Goal: Task Accomplishment & Management: Manage account settings

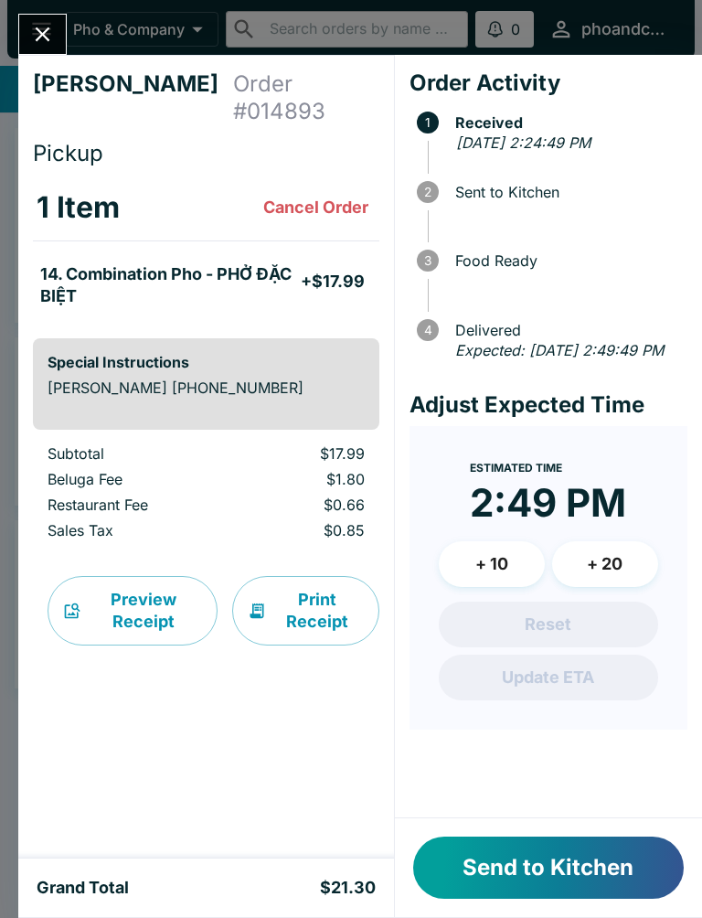
click at [486, 853] on button "Send to Kitchen" at bounding box center [548, 868] width 271 height 62
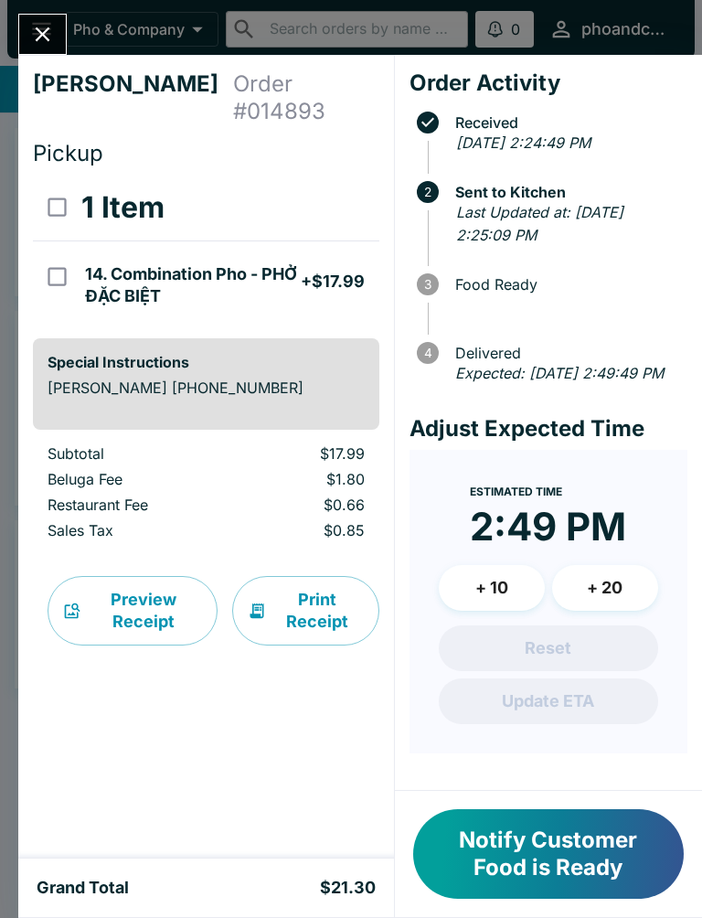
click at [48, 16] on button "Close" at bounding box center [42, 34] width 47 height 39
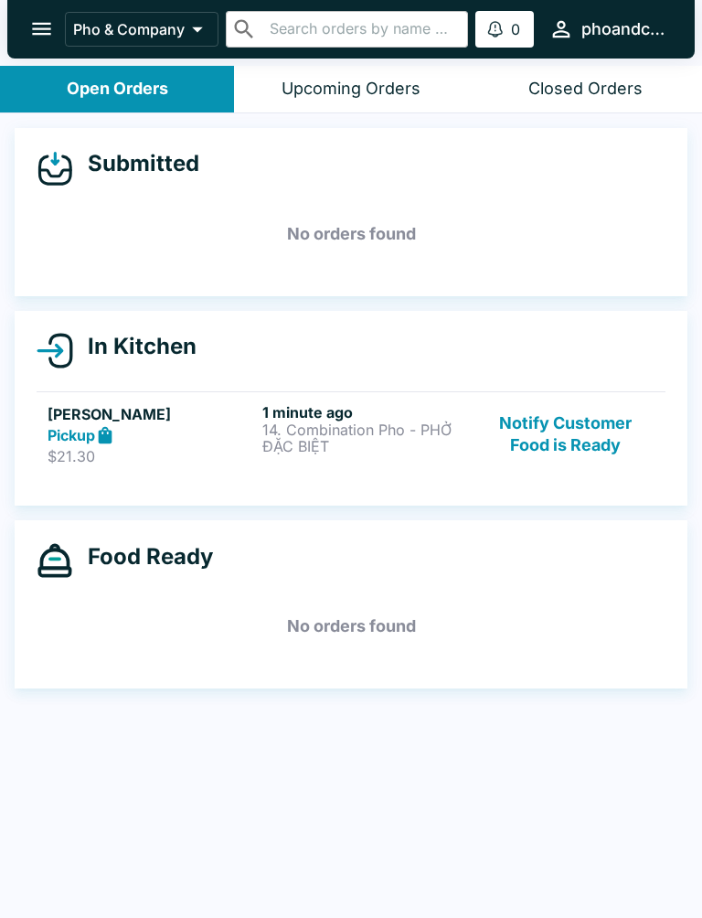
click at [292, 419] on h6 "1 minute ago" at bounding box center [366, 412] width 208 height 18
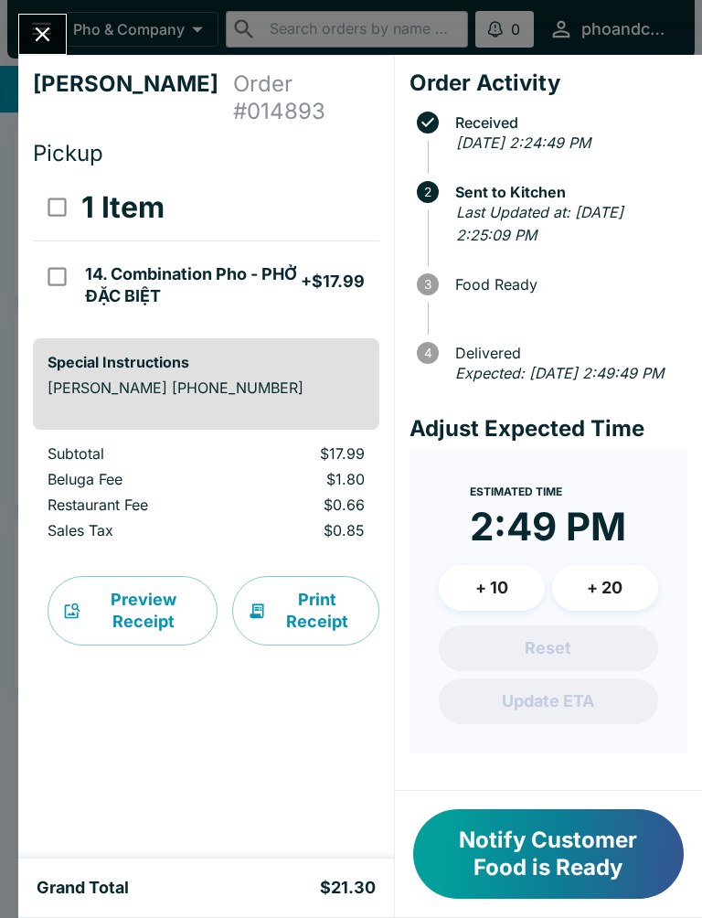
click at [552, 860] on button "Notify Customer Food is Ready" at bounding box center [548, 854] width 271 height 90
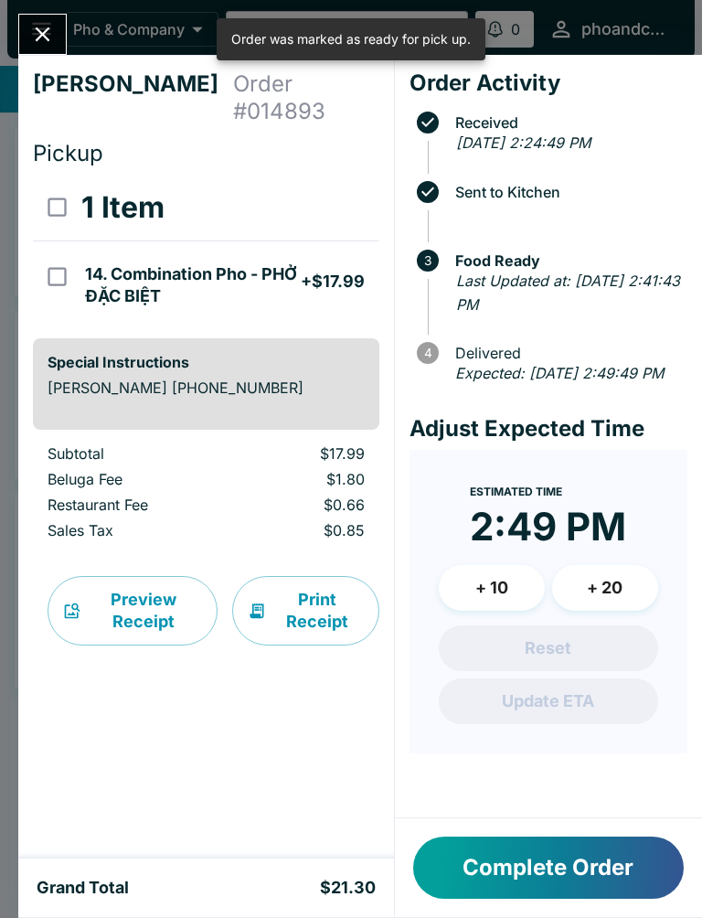
click at [62, 19] on div at bounding box center [42, 34] width 48 height 41
click at [30, 24] on icon "Close" at bounding box center [42, 34] width 25 height 25
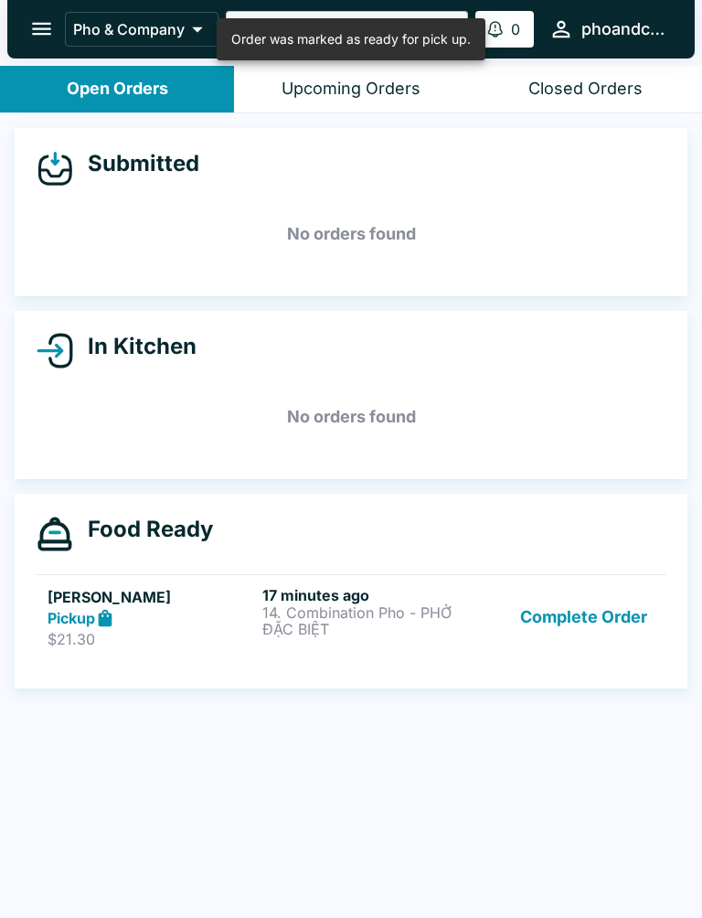
click at [576, 610] on button "Complete Order" at bounding box center [584, 617] width 142 height 63
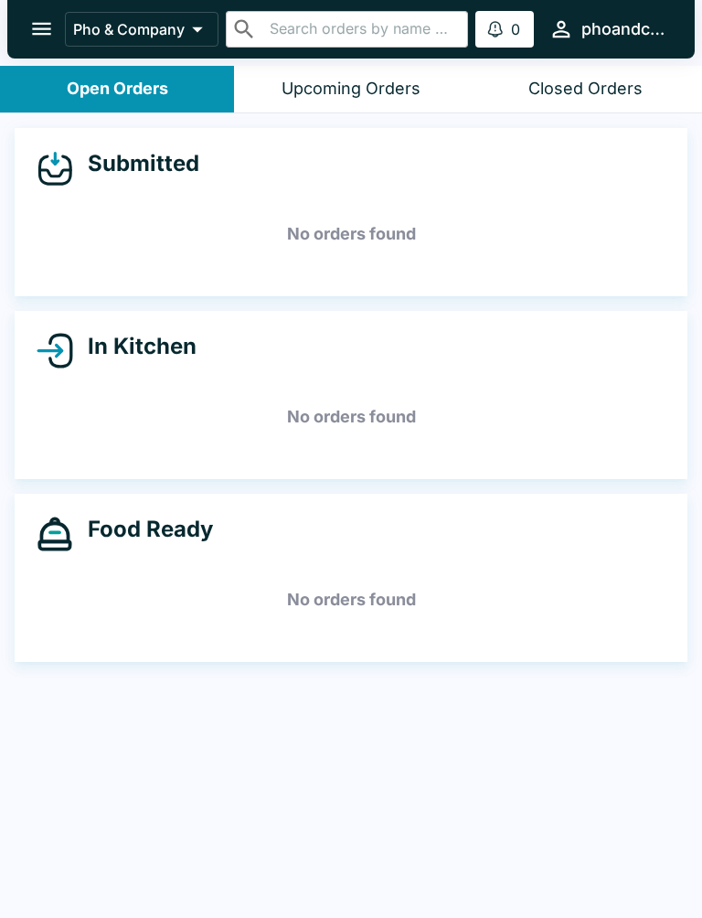
click at [46, 32] on icon "open drawer" at bounding box center [41, 28] width 25 height 25
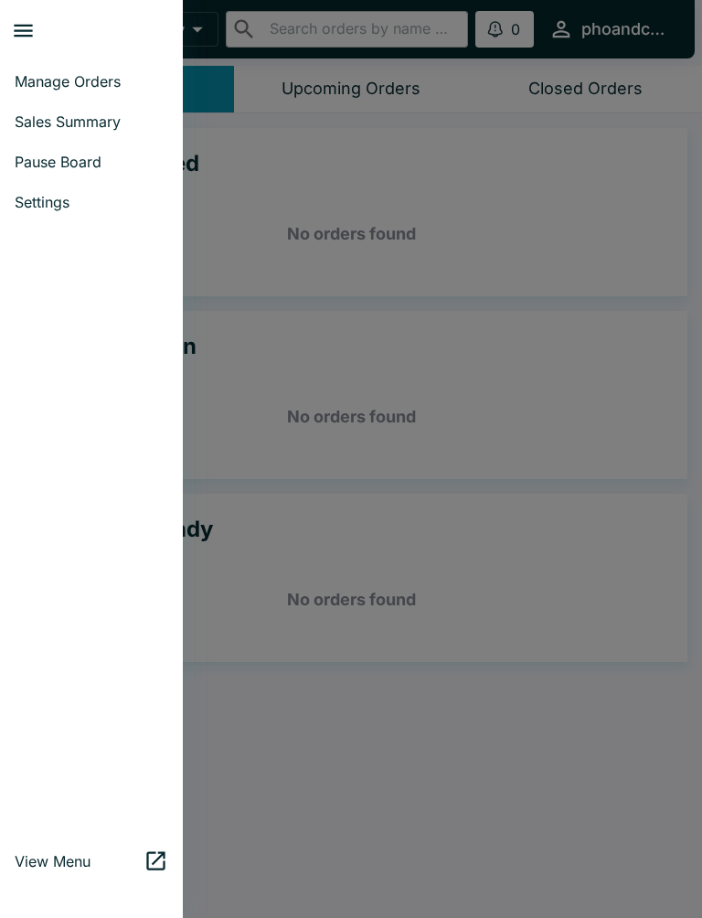
click at [68, 158] on span "Pause Board" at bounding box center [92, 162] width 154 height 18
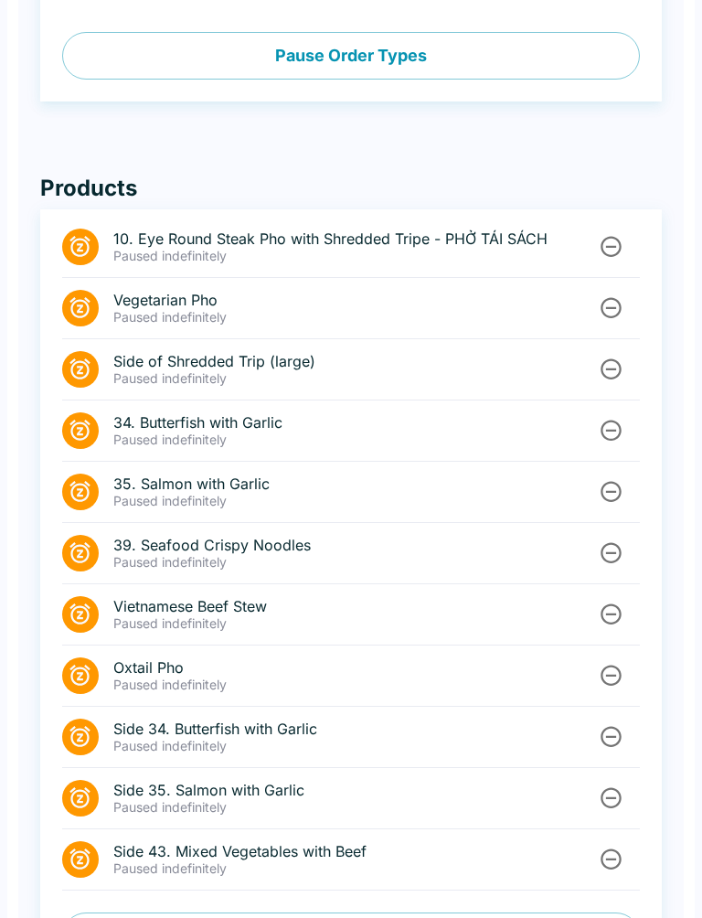
scroll to position [732, 0]
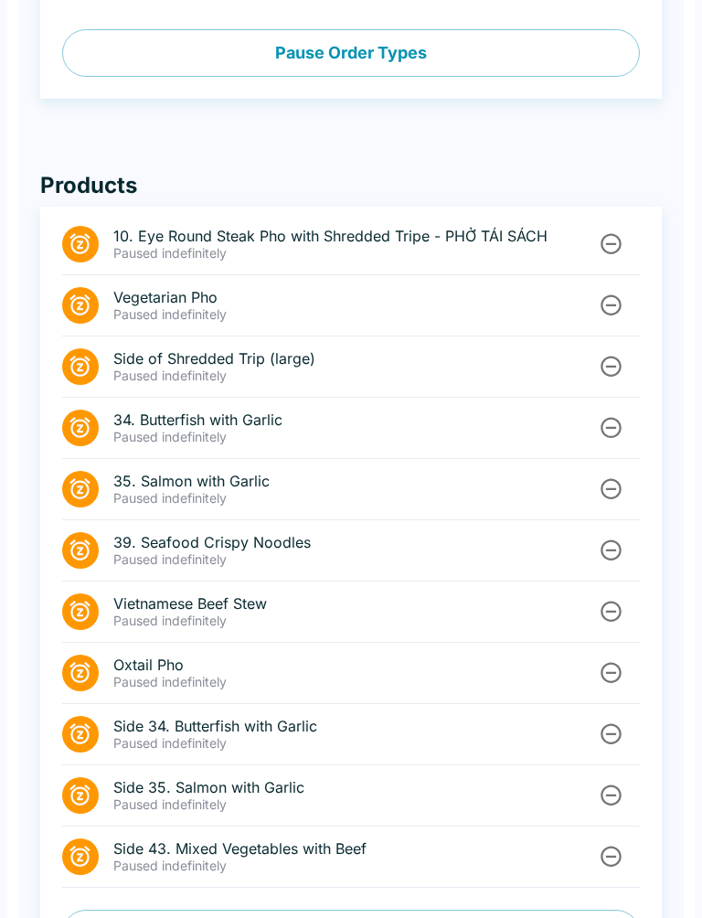
click at [610, 672] on icon "Unpause" at bounding box center [611, 672] width 21 height 21
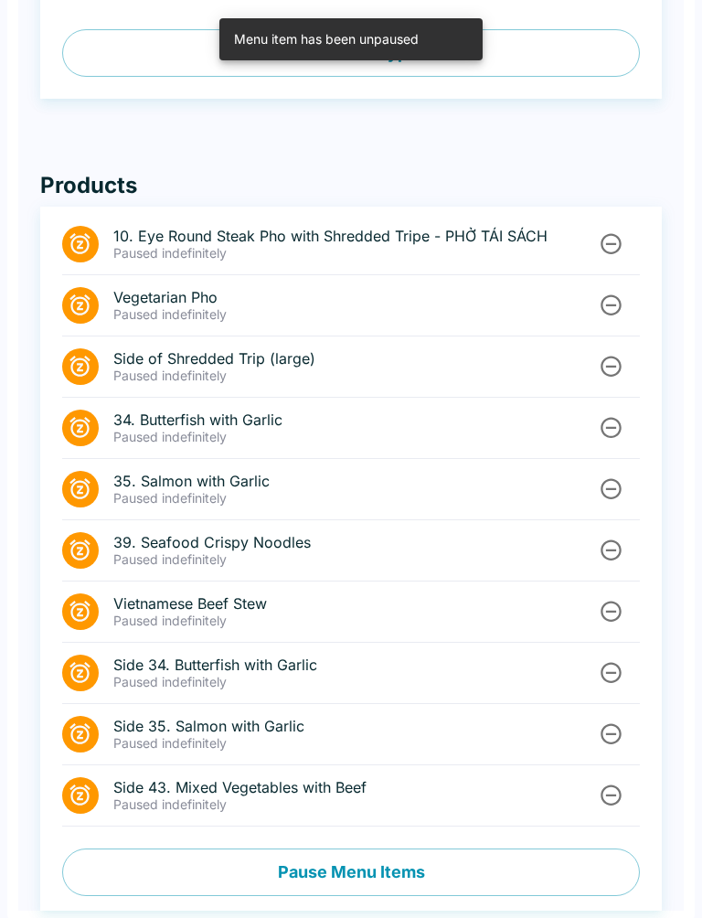
click at [616, 609] on icon "Unpause" at bounding box center [611, 611] width 25 height 25
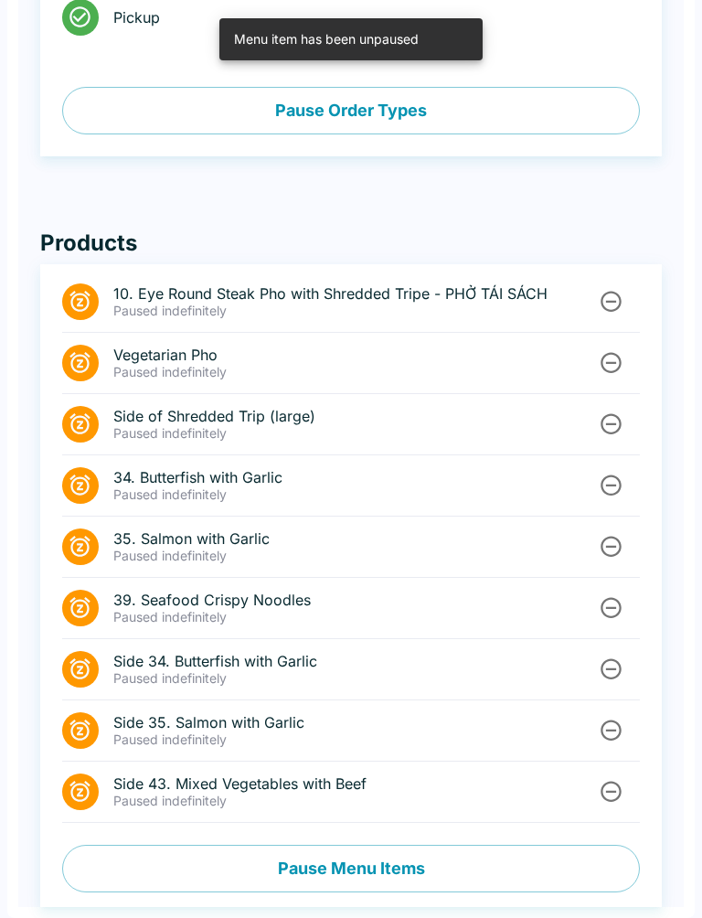
scroll to position [674, 0]
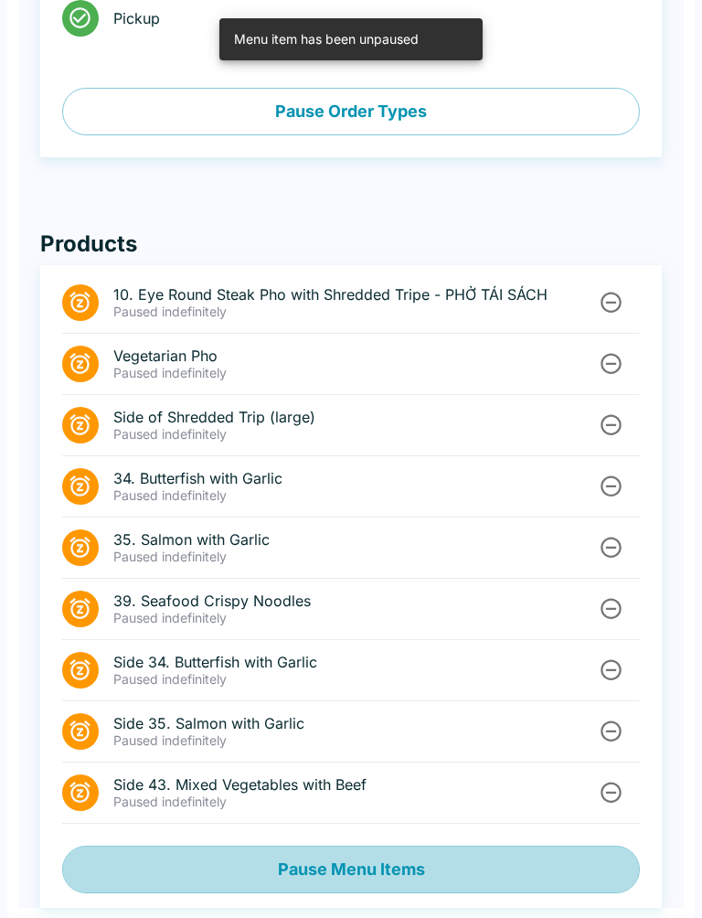
click at [336, 874] on button "Pause Menu Items" at bounding box center [351, 870] width 578 height 48
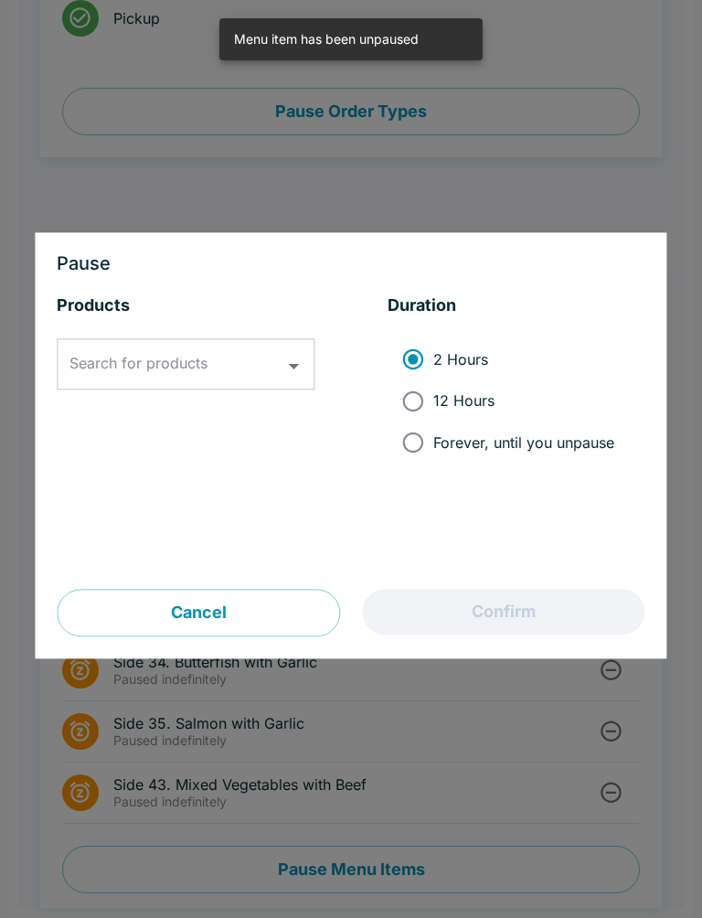
click at [416, 432] on input "Forever, until you unpause" at bounding box center [412, 442] width 41 height 41
radio input "true"
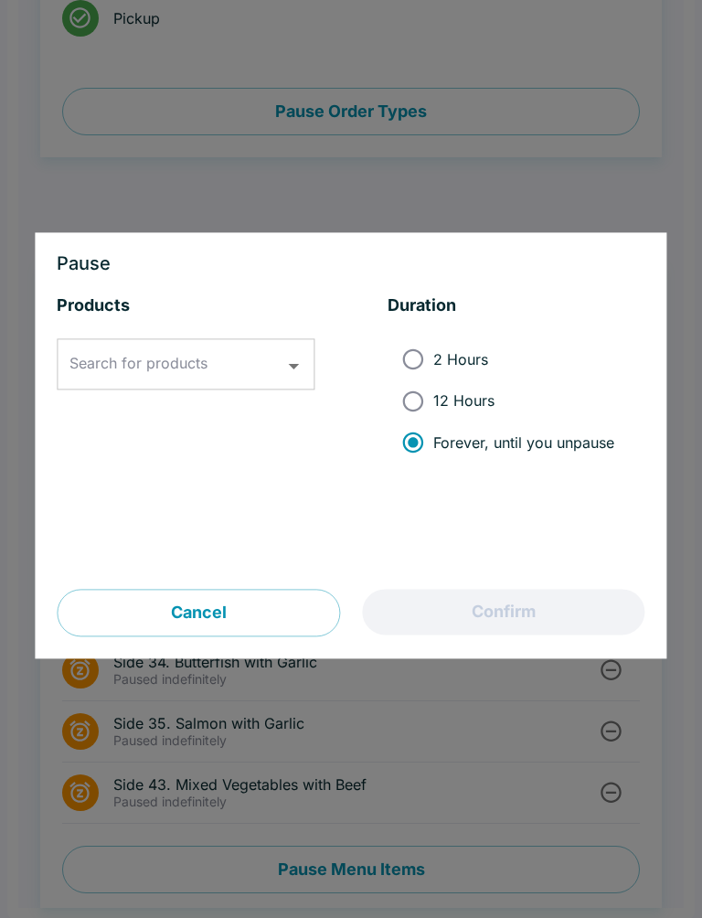
click at [187, 374] on div "Search for products Search for products" at bounding box center [186, 364] width 258 height 51
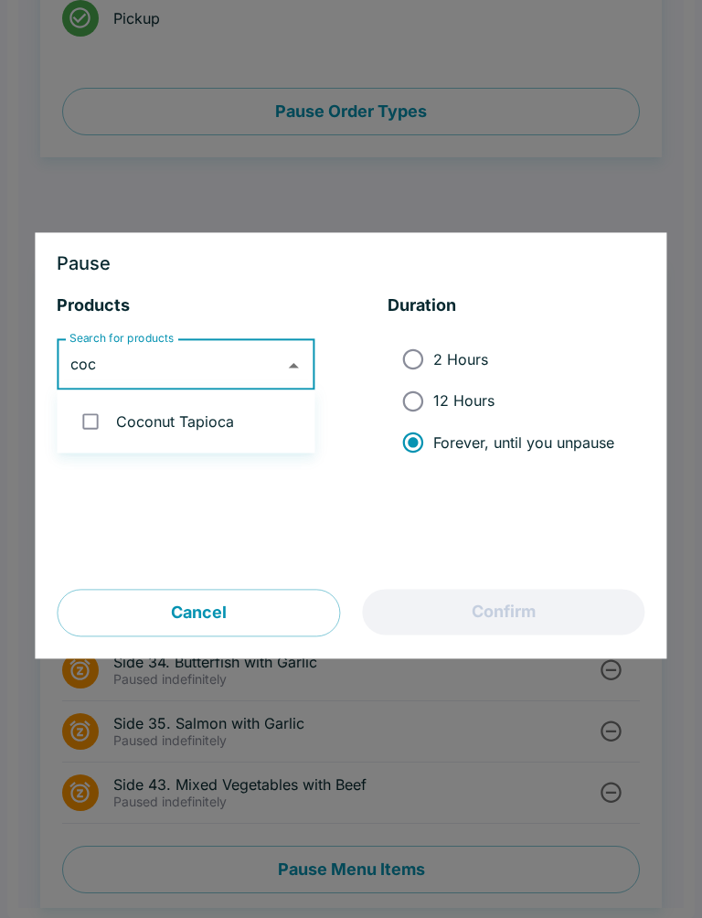
type input "coco"
click at [92, 415] on input "checkbox" at bounding box center [90, 421] width 37 height 37
checkbox input "true"
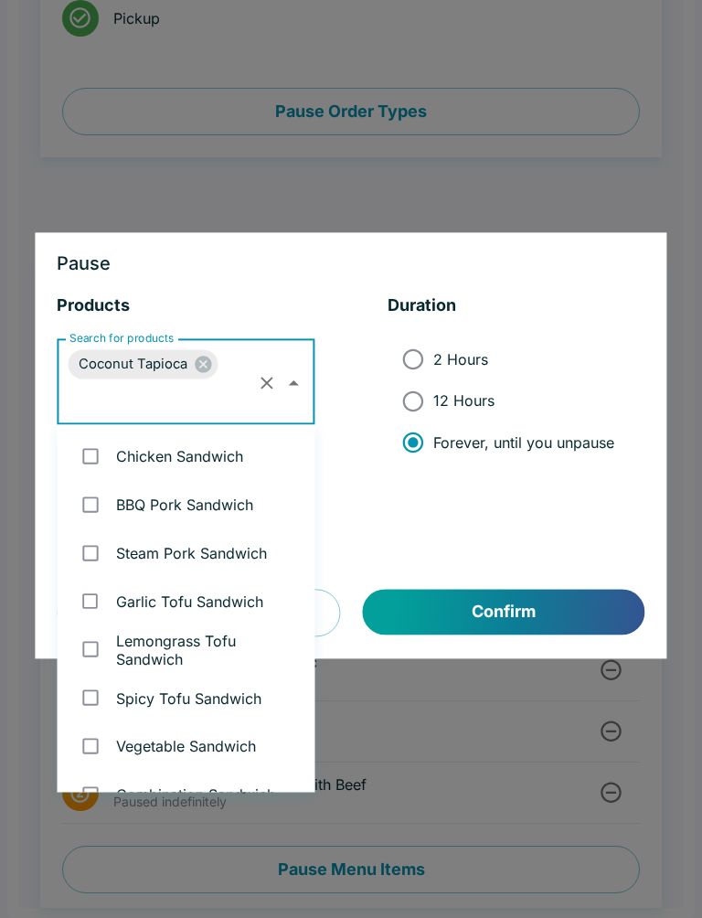
scroll to position [5755, 0]
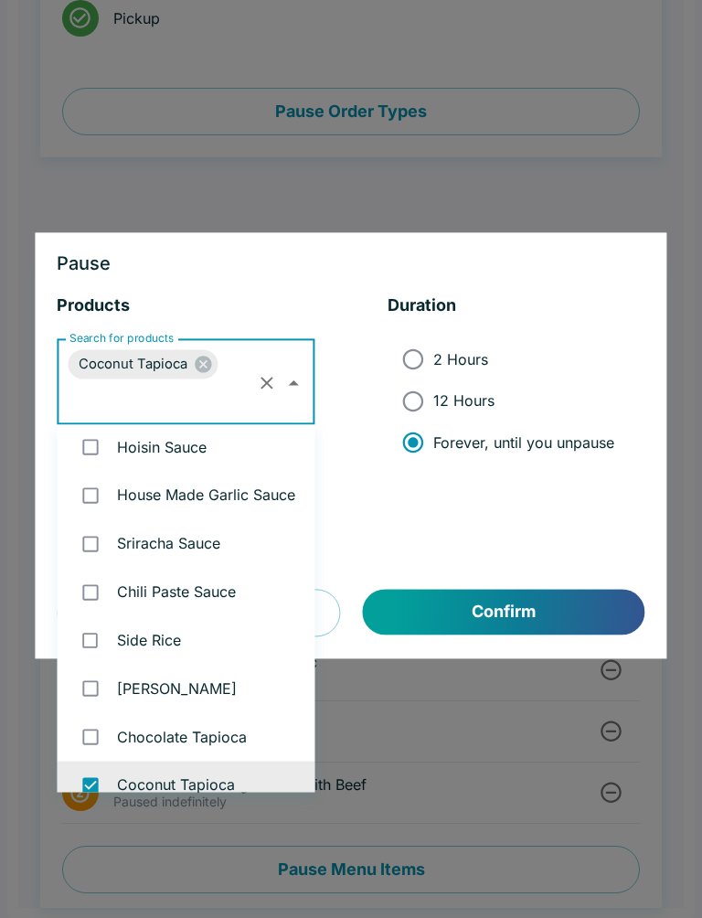
click at [506, 618] on button "Confirm" at bounding box center [504, 613] width 283 height 46
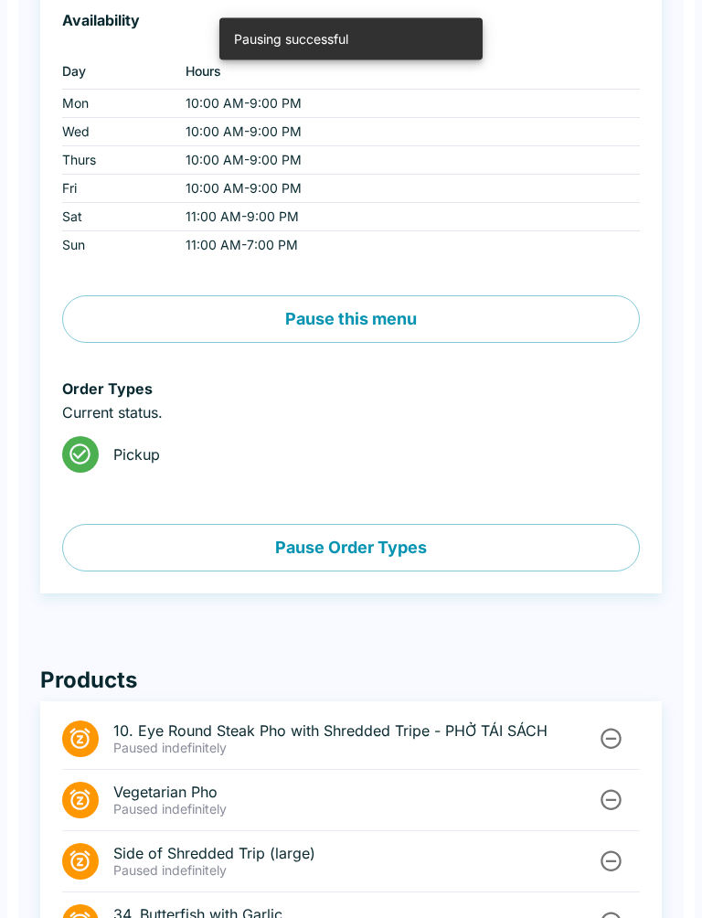
scroll to position [0, 0]
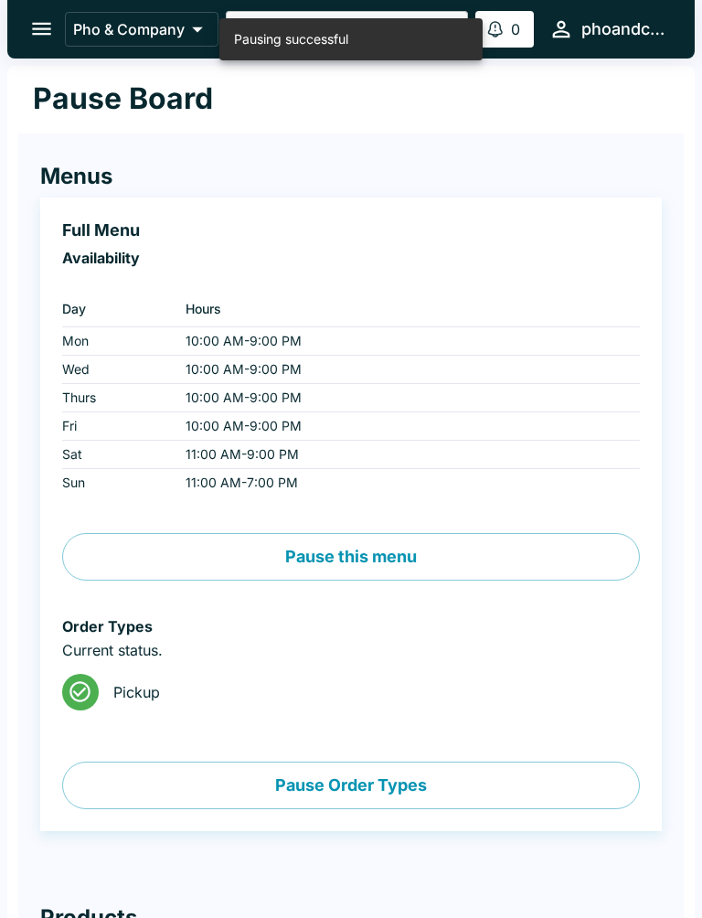
click at [41, 27] on icon "open drawer" at bounding box center [41, 28] width 25 height 25
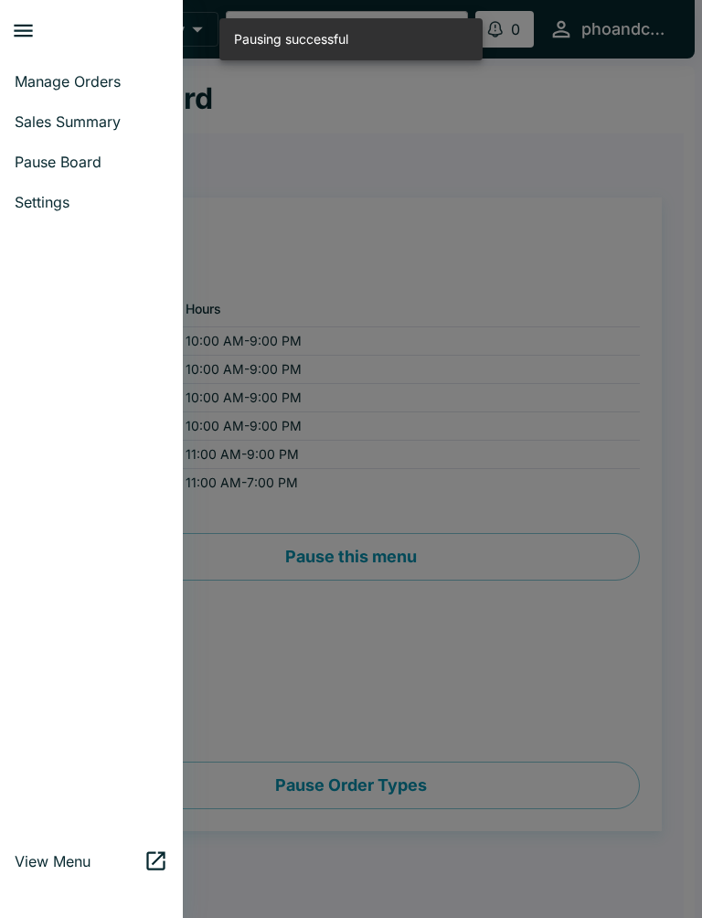
click at [99, 78] on span "Manage Orders" at bounding box center [92, 81] width 154 height 18
